Goal: Entertainment & Leisure: Consume media (video, audio)

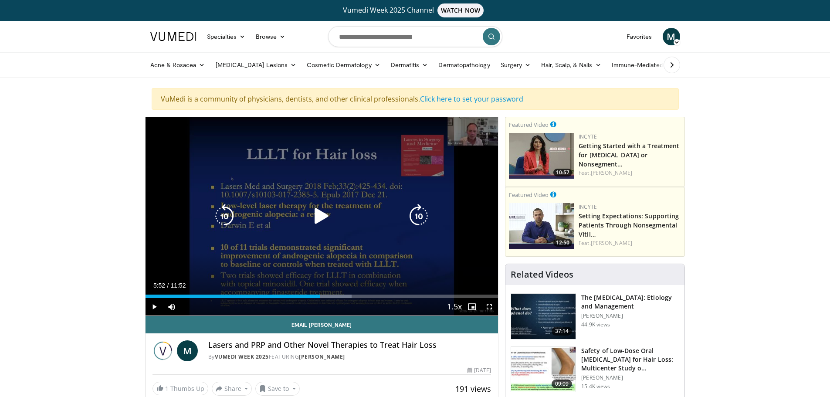
click at [317, 214] on icon "Video Player" at bounding box center [321, 216] width 24 height 24
click at [232, 213] on icon "Video Player" at bounding box center [224, 216] width 24 height 24
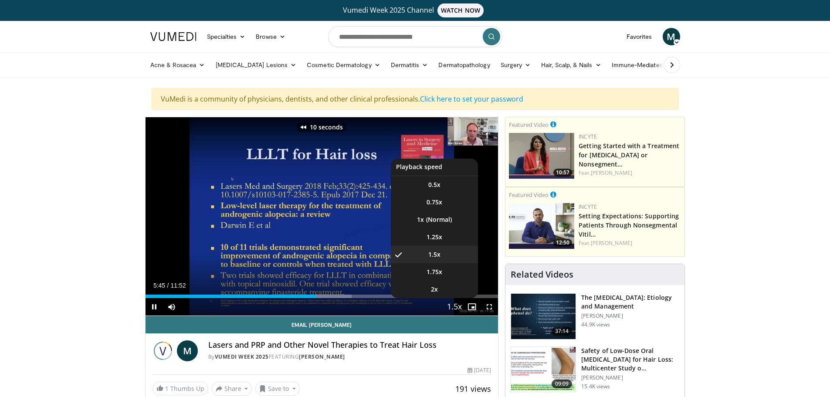
click at [452, 301] on span "Video Player" at bounding box center [454, 306] width 12 height 17
click at [442, 238] on li "1.25x" at bounding box center [434, 236] width 87 height 17
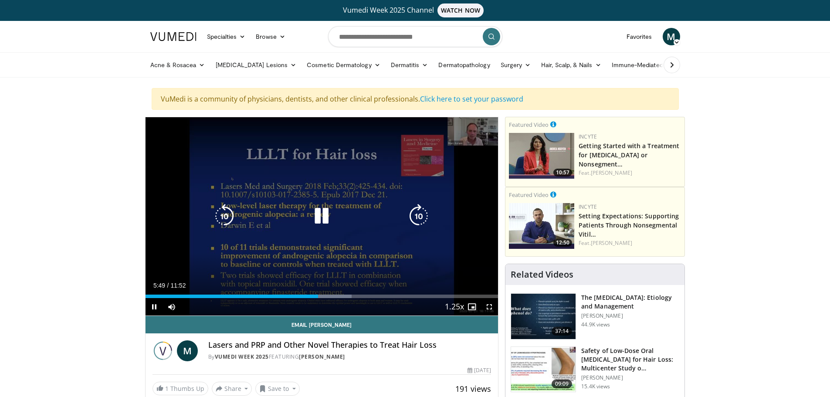
click at [223, 213] on icon "Video Player" at bounding box center [224, 216] width 24 height 24
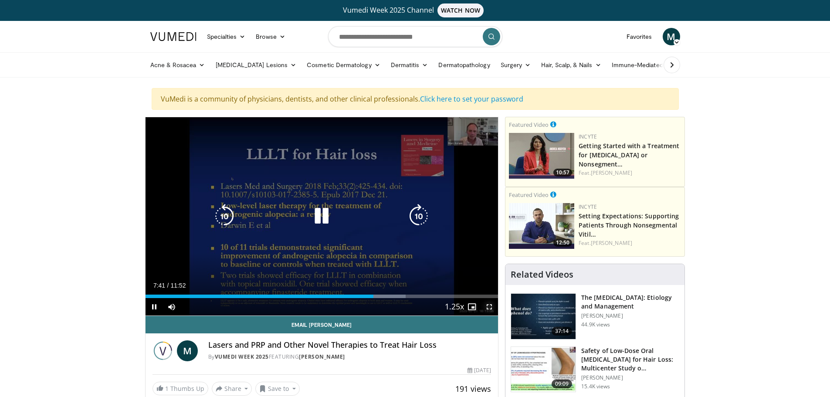
drag, startPoint x: 491, startPoint y: 307, endPoint x: 491, endPoint y: 360, distance: 52.7
click at [491, 307] on span "Video Player" at bounding box center [488, 306] width 17 height 17
drag, startPoint x: 324, startPoint y: 216, endPoint x: 357, endPoint y: 259, distance: 54.4
click at [324, 216] on icon "Video Player" at bounding box center [321, 216] width 24 height 24
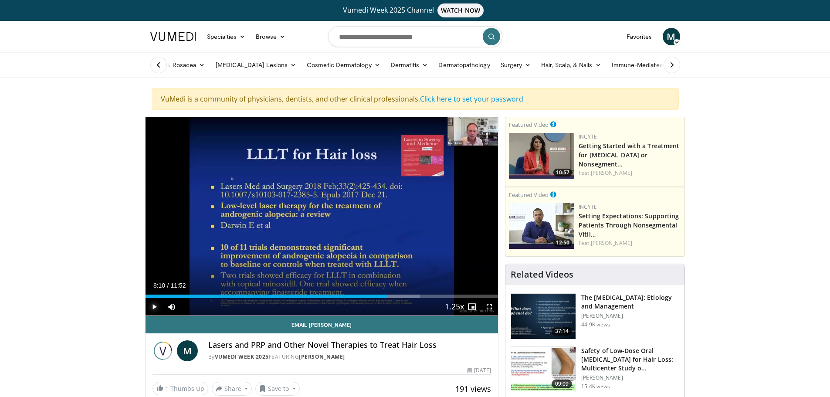
click at [155, 305] on span "Video Player" at bounding box center [153, 306] width 17 height 17
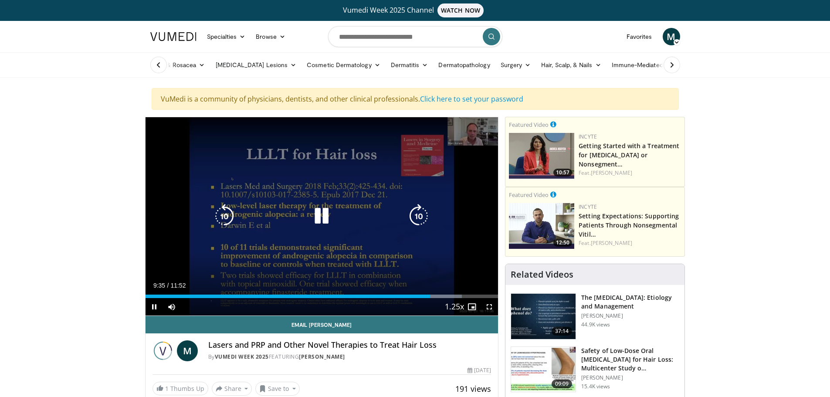
click at [230, 213] on icon "Video Player" at bounding box center [224, 216] width 24 height 24
click at [326, 215] on icon "Video Player" at bounding box center [321, 216] width 24 height 24
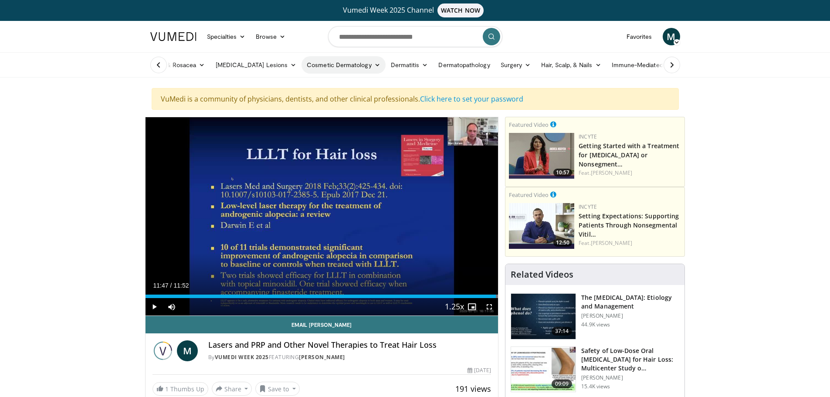
click at [329, 64] on link "Cosmetic Dermatology" at bounding box center [343, 64] width 84 height 17
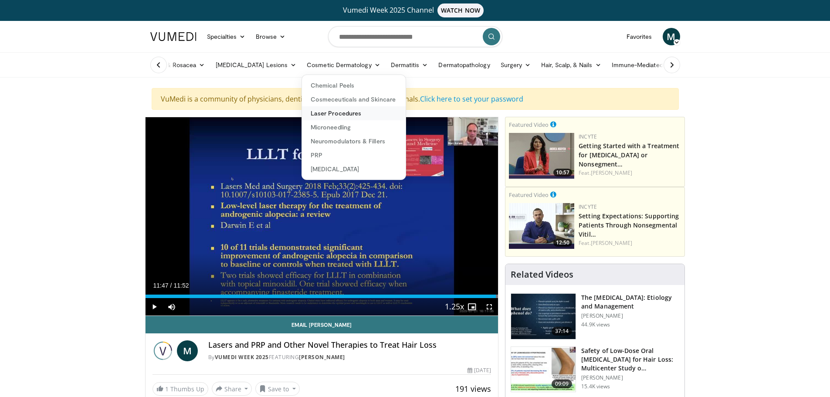
click at [325, 119] on link "Laser Procedures" at bounding box center [354, 113] width 104 height 14
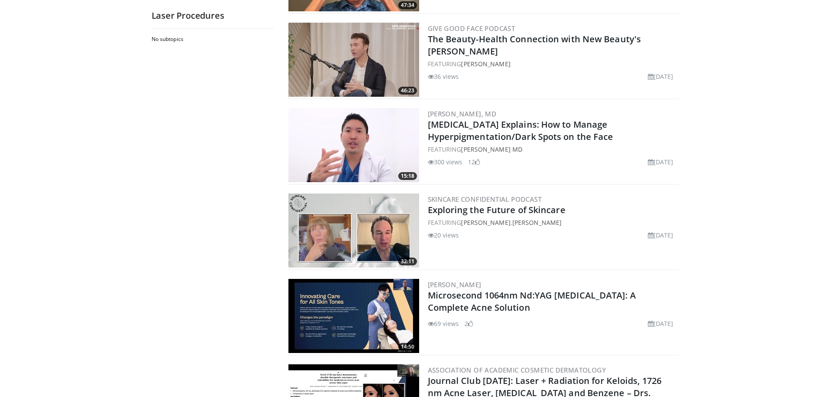
scroll to position [1742, 0]
